Goal: Transaction & Acquisition: Purchase product/service

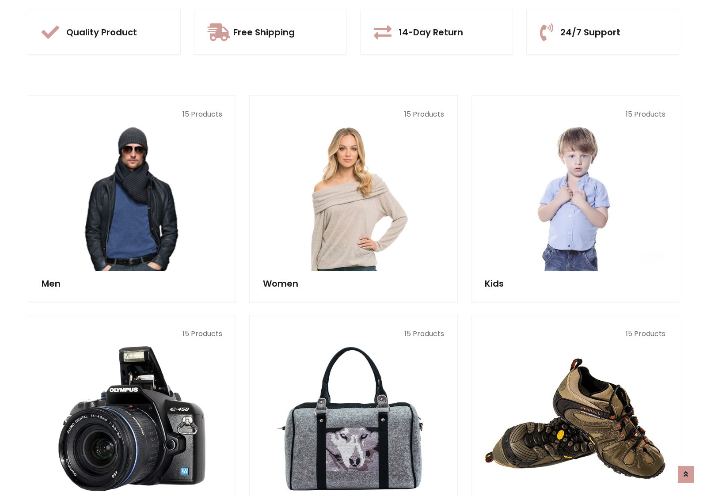
scroll to position [831, 0]
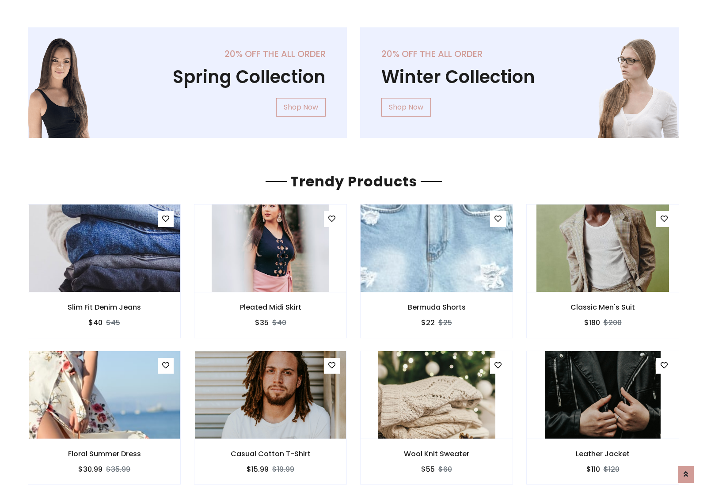
click at [436, 248] on img at bounding box center [436, 248] width 181 height 212
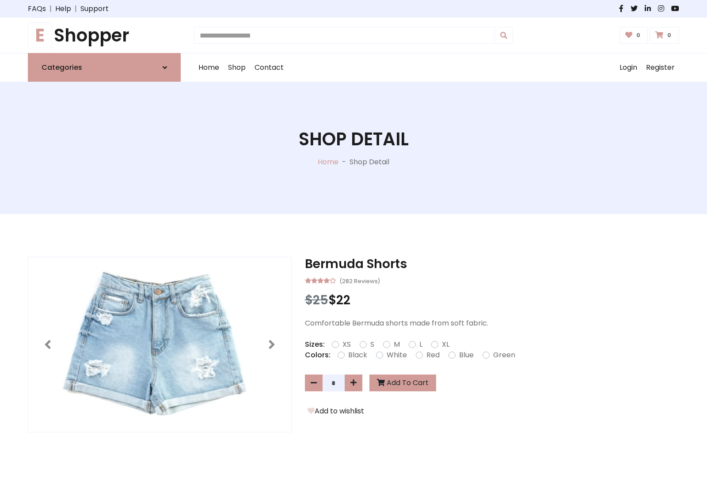
click at [104, 35] on h1 "E Shopper" at bounding box center [104, 35] width 153 height 21
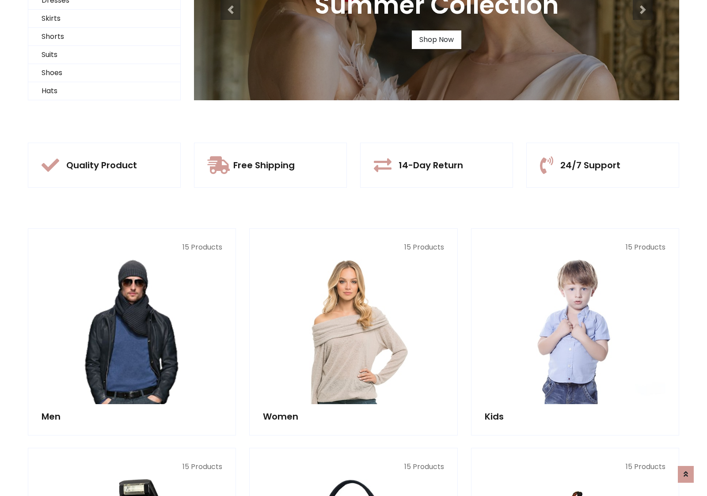
scroll to position [85, 0]
